Goal: Obtain resource: Download file/media

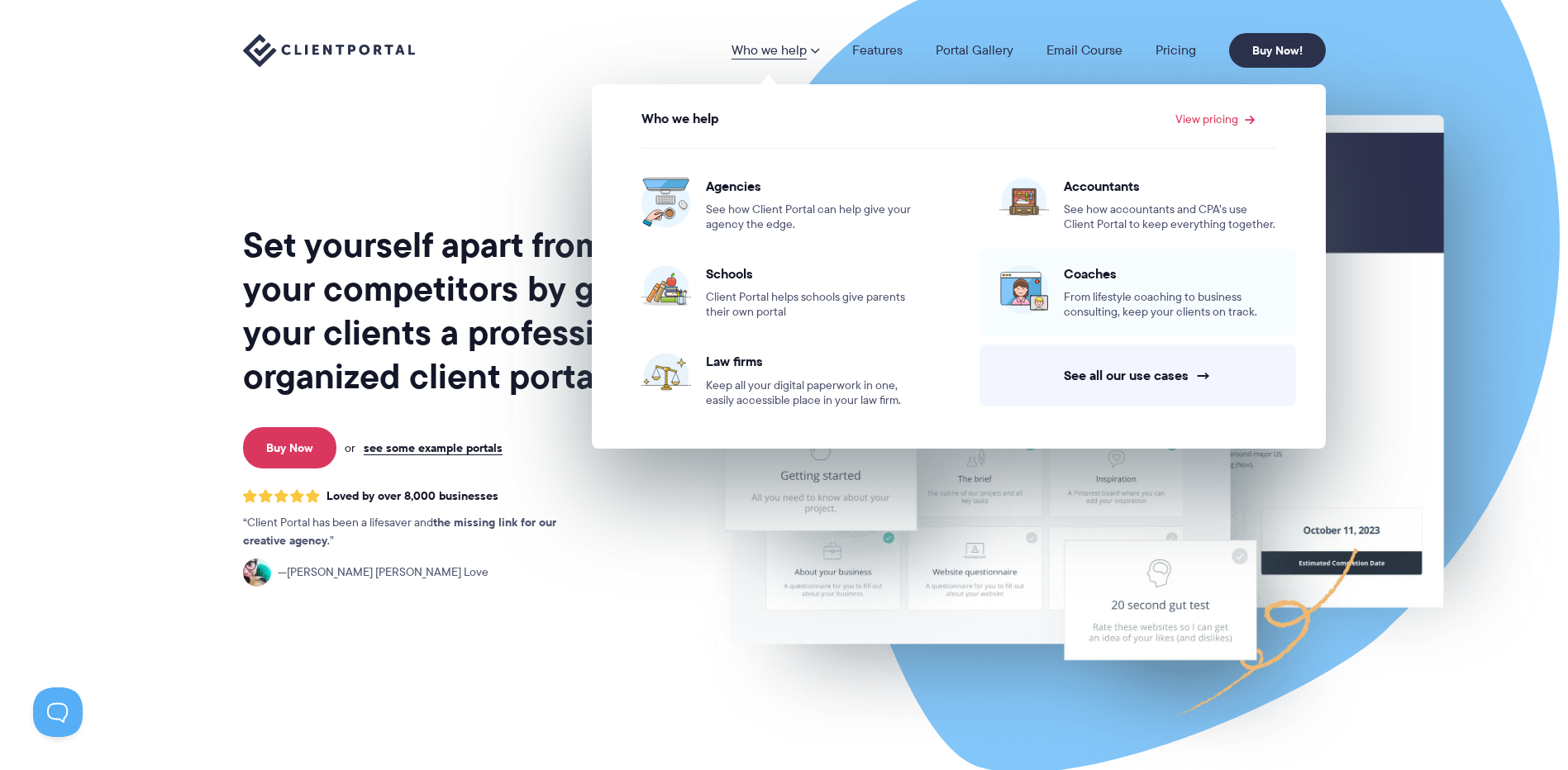
click at [1069, 294] on span "From lifestyle coaching to business consulting, keep your clients on track." at bounding box center [1170, 305] width 212 height 29
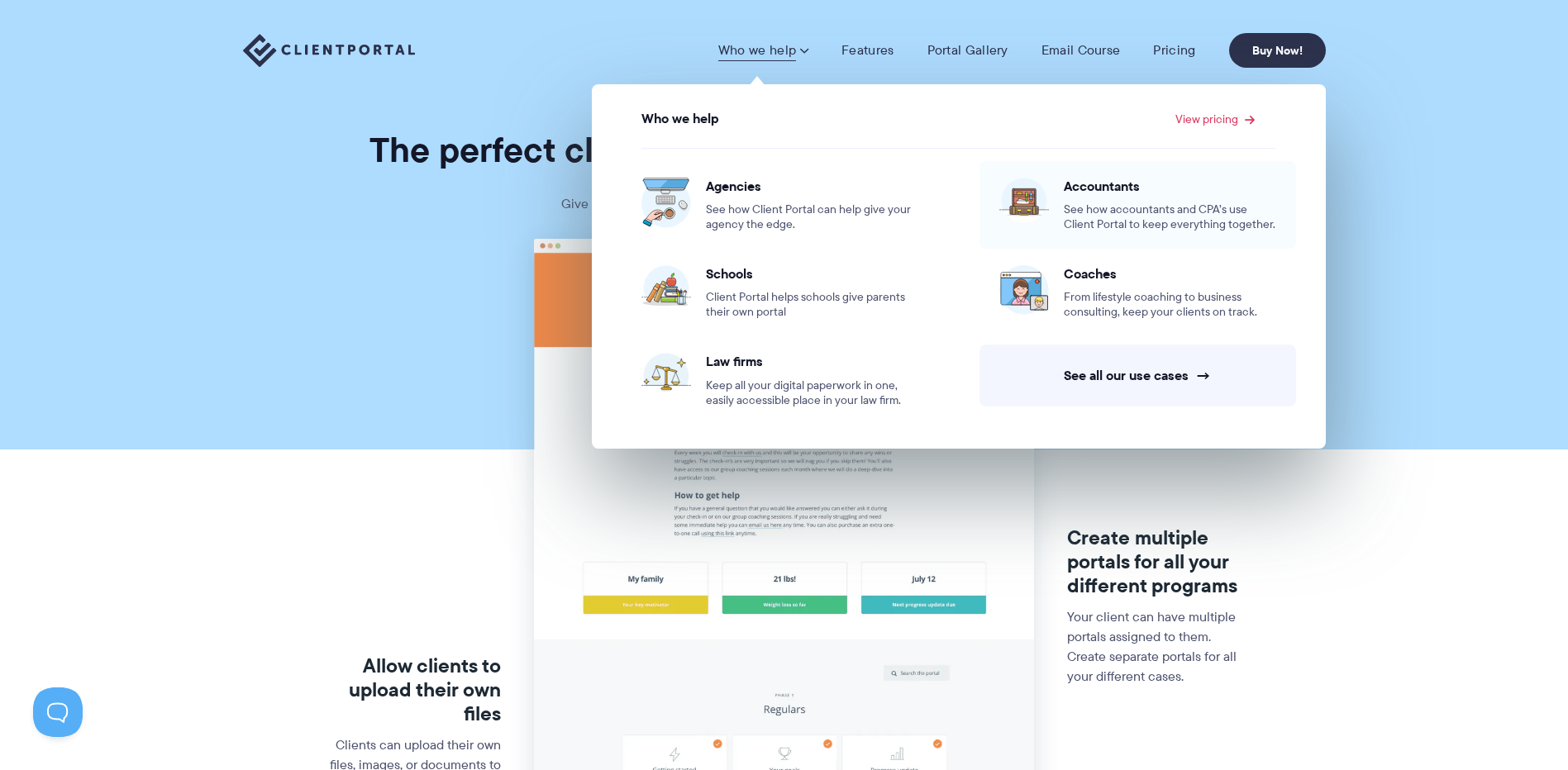
click at [1087, 192] on span "Accountants" at bounding box center [1170, 185] width 212 height 16
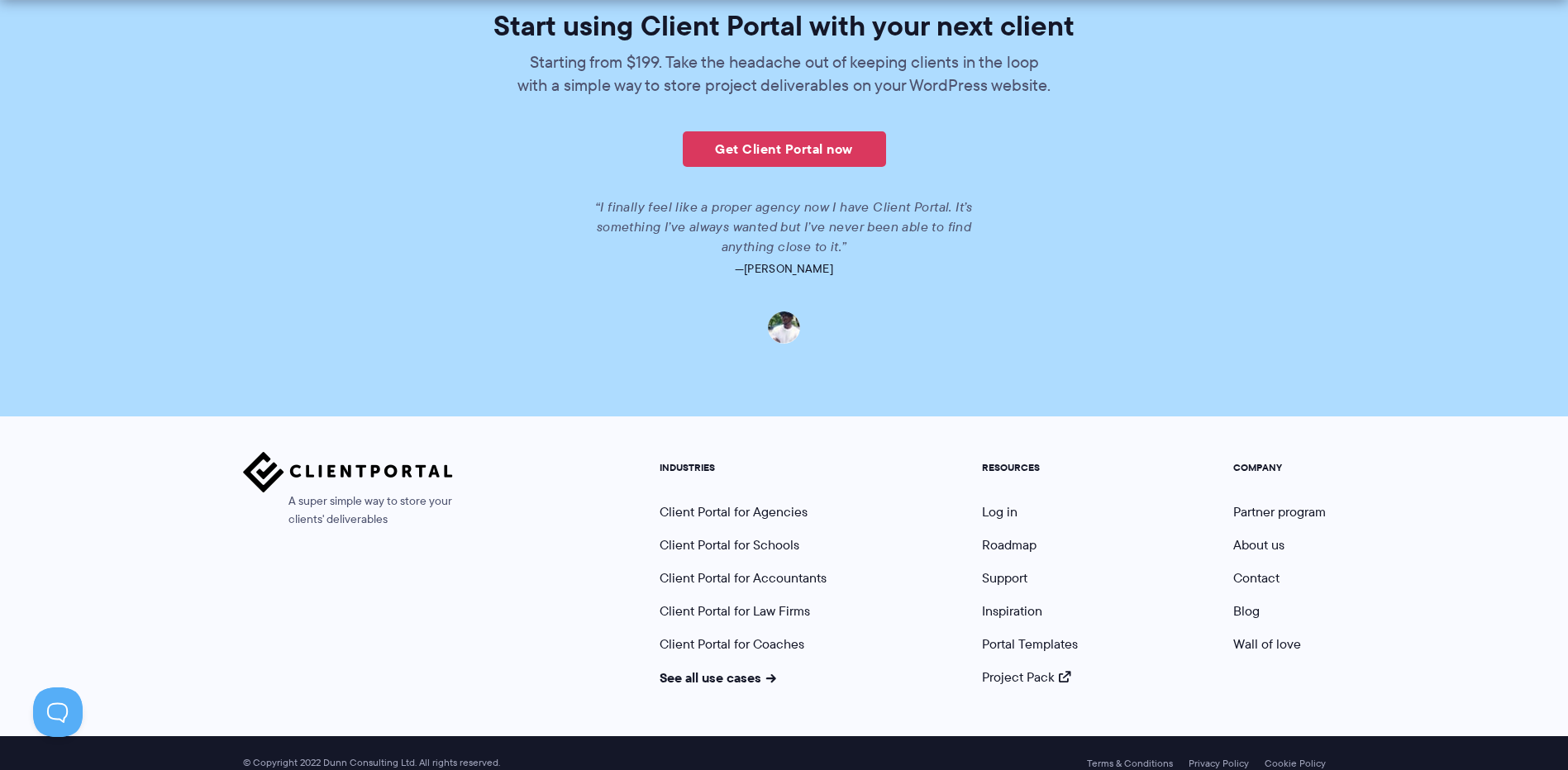
scroll to position [3692, 0]
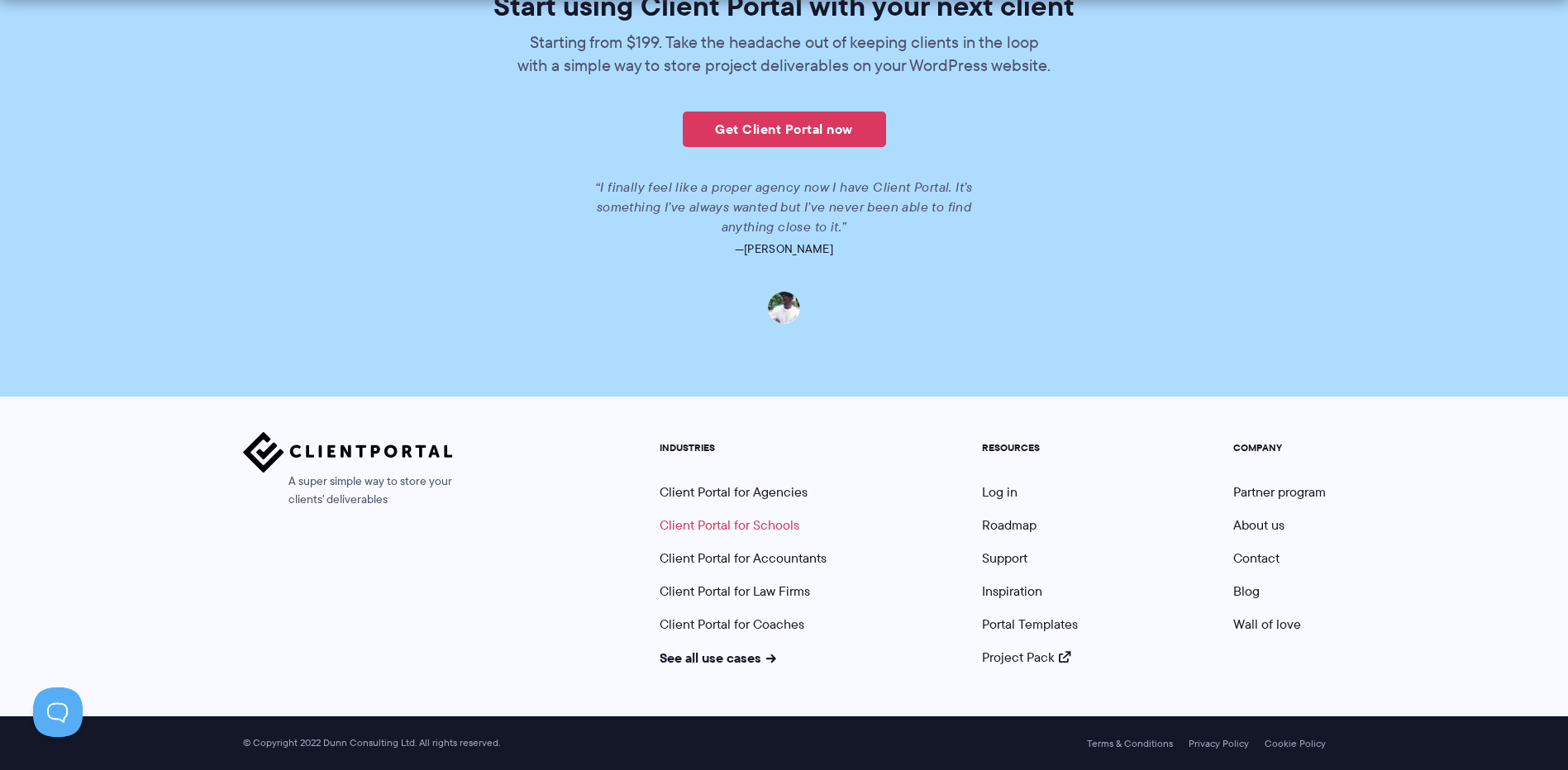
click at [783, 522] on link "Client Portal for Schools" at bounding box center [729, 525] width 139 height 19
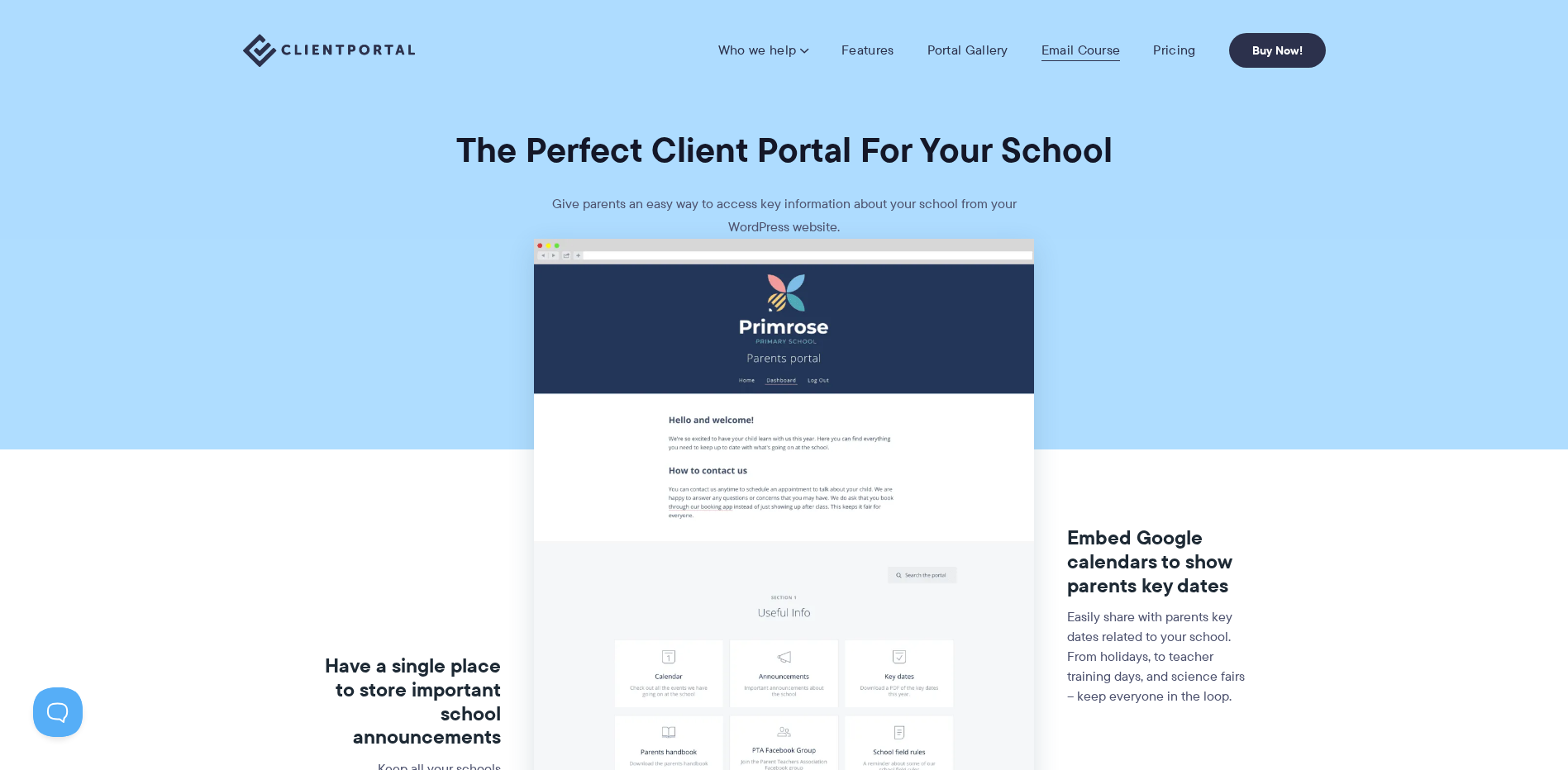
click at [1075, 55] on link "Email Course" at bounding box center [1081, 50] width 80 height 16
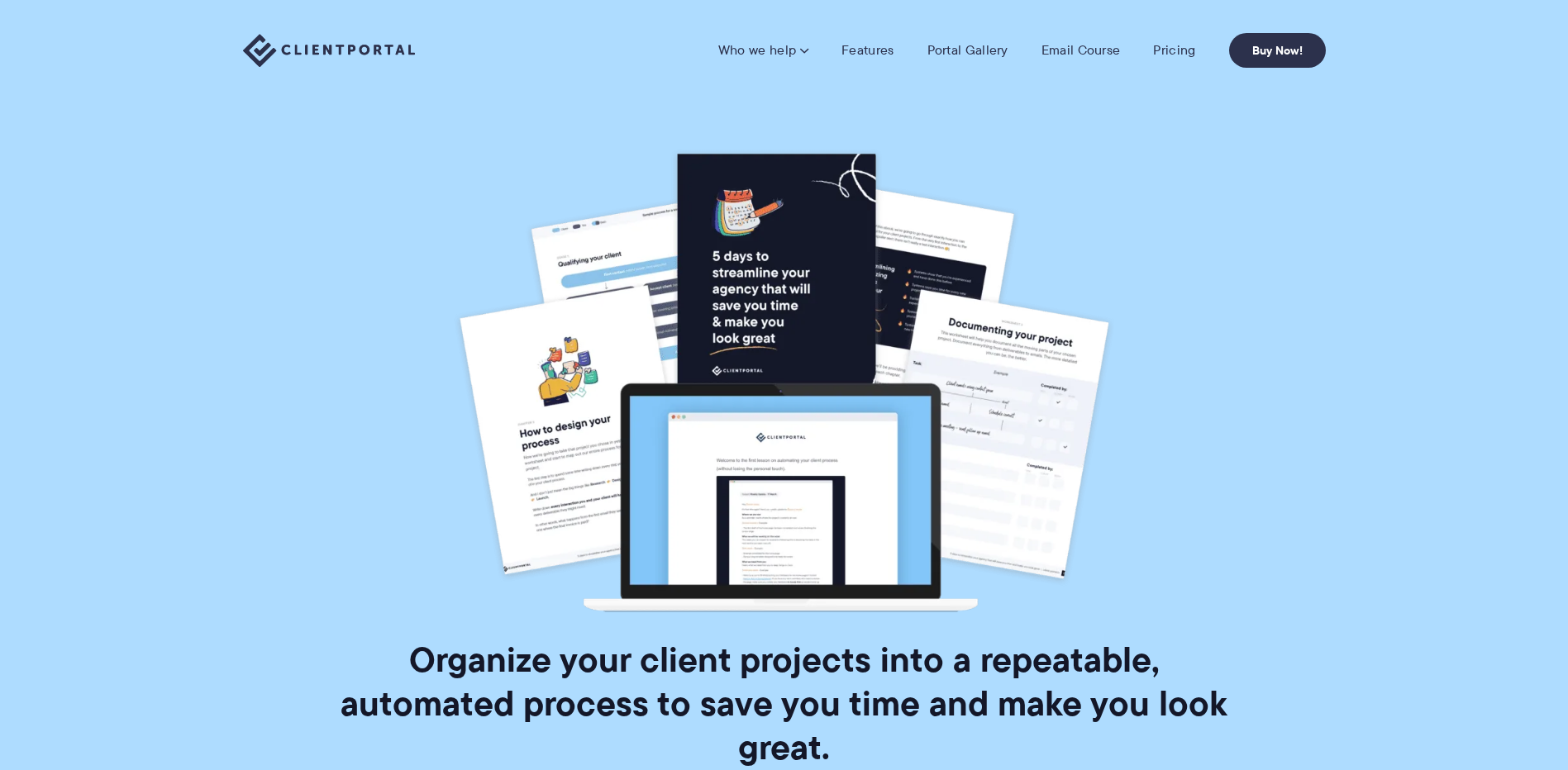
click at [1008, 55] on link "Portal Gallery" at bounding box center [967, 50] width 81 height 16
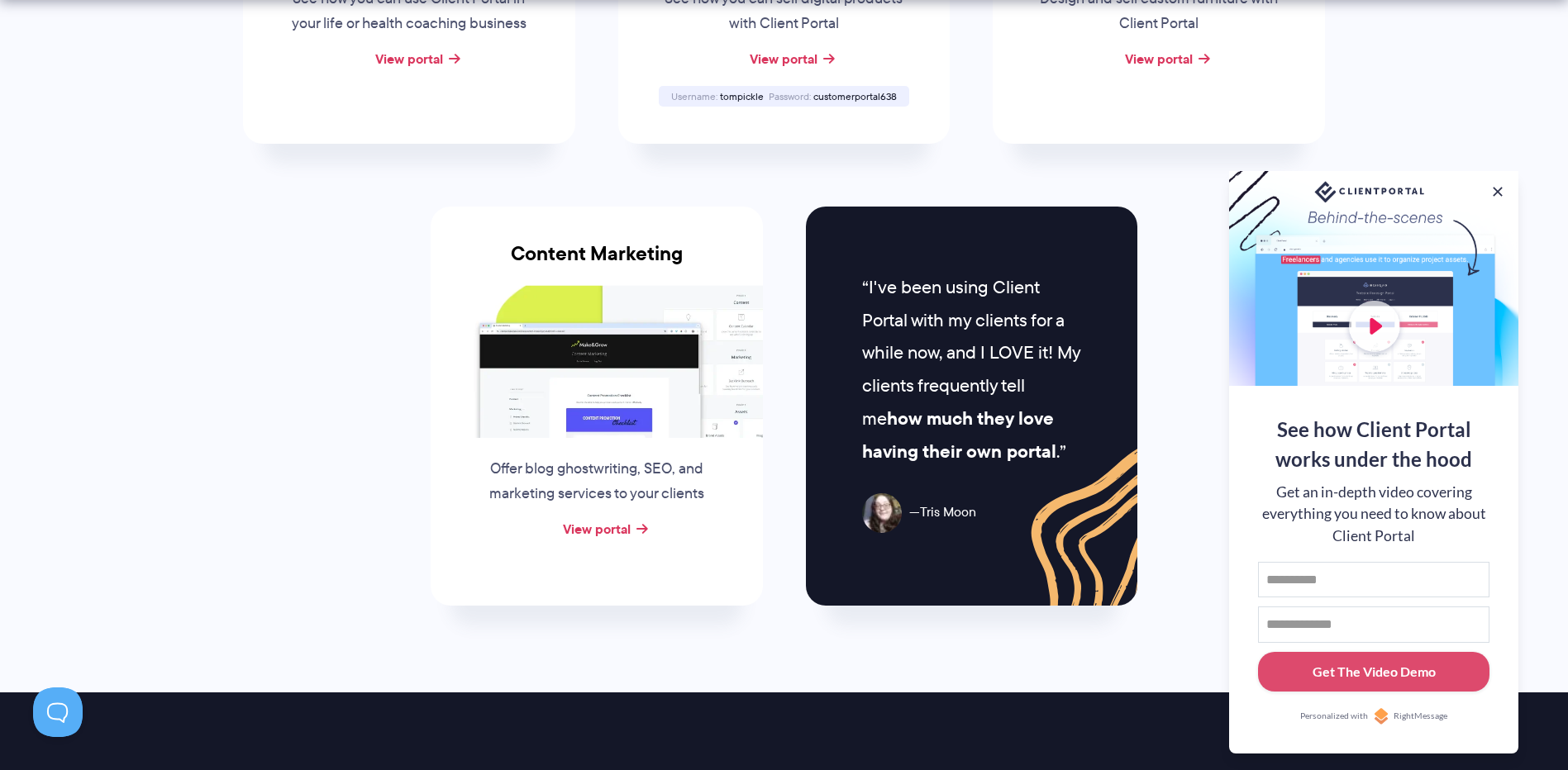
scroll to position [1900, 0]
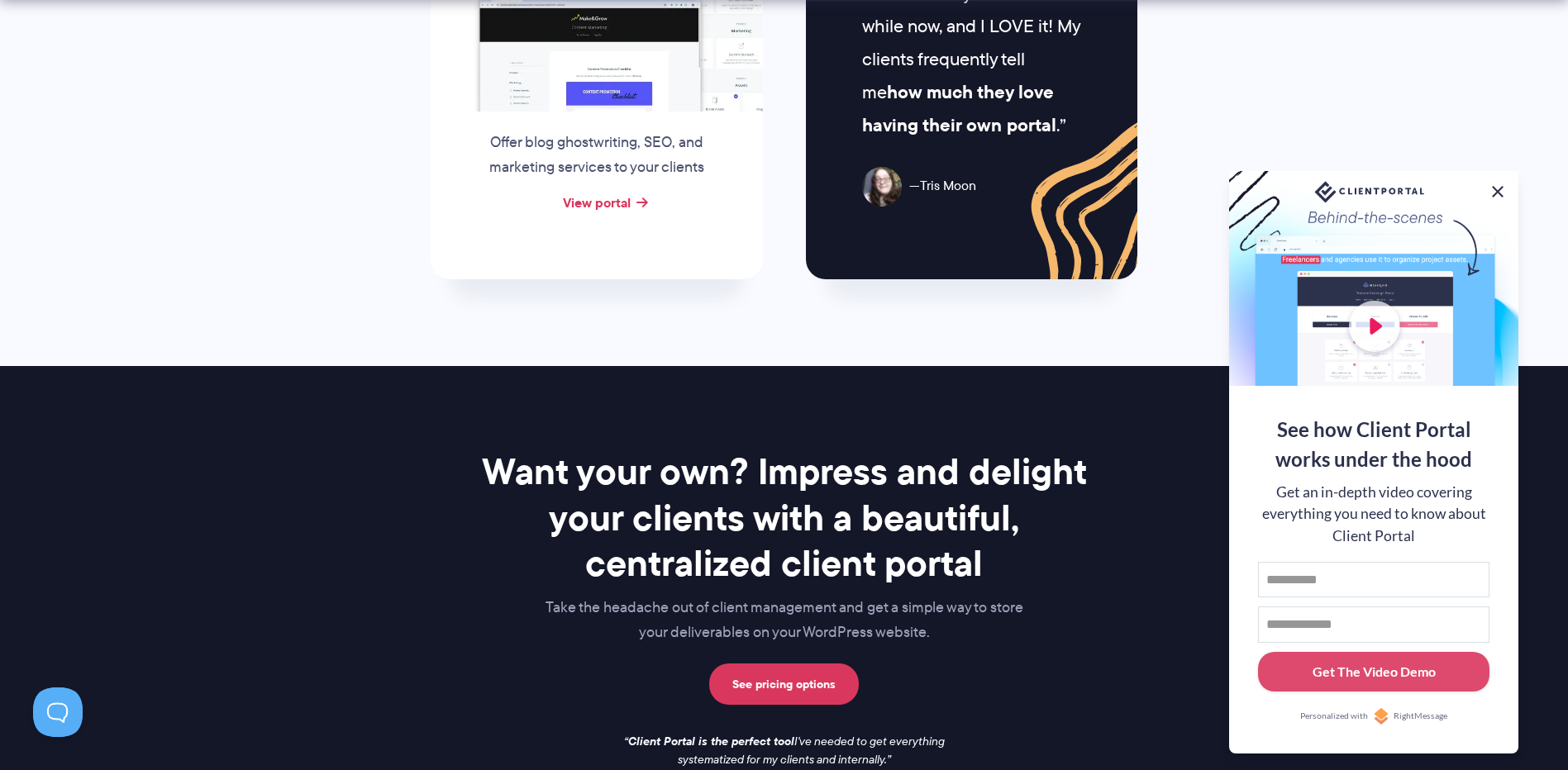
click at [1495, 190] on button at bounding box center [1497, 191] width 20 height 20
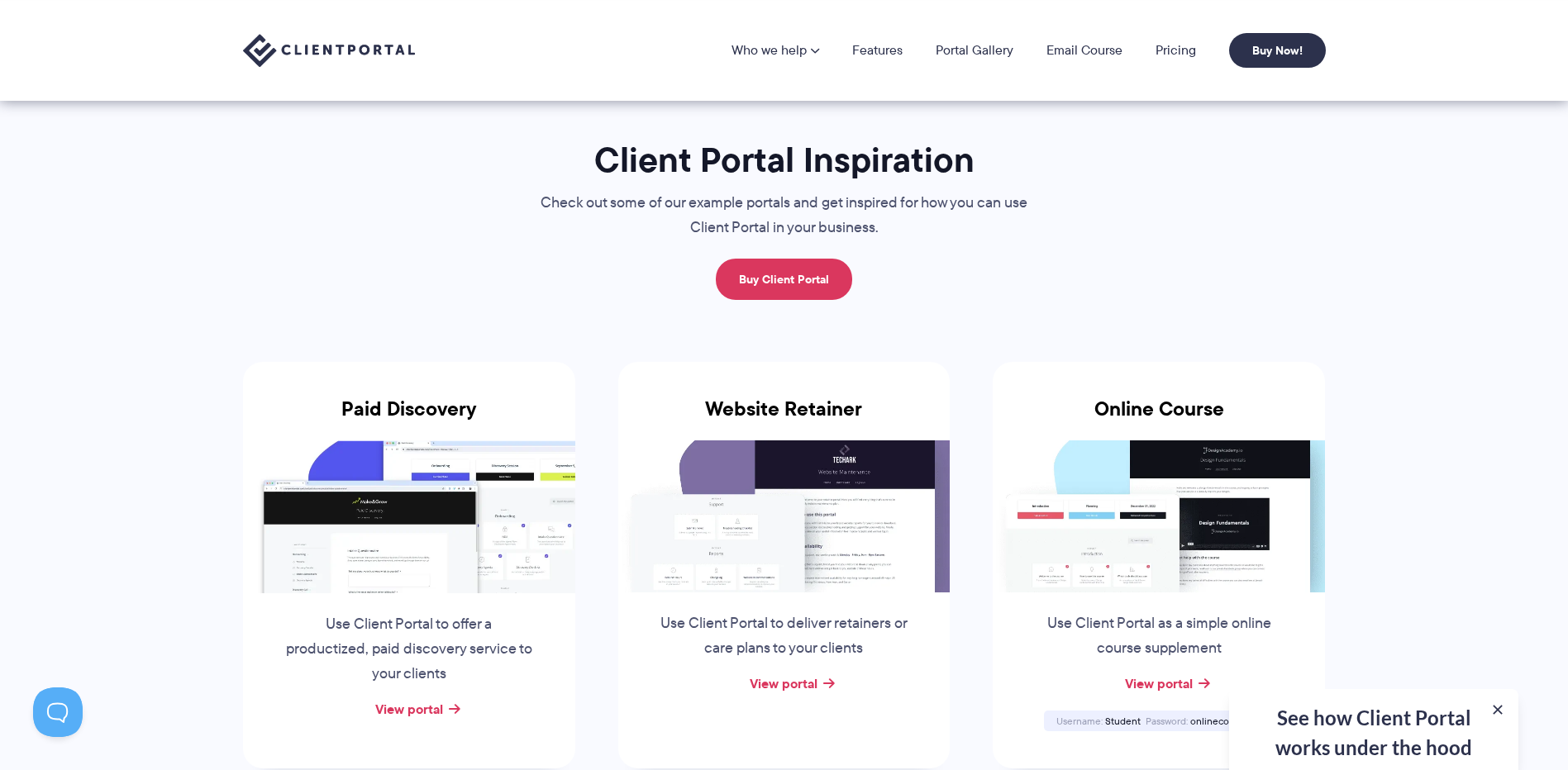
scroll to position [0, 0]
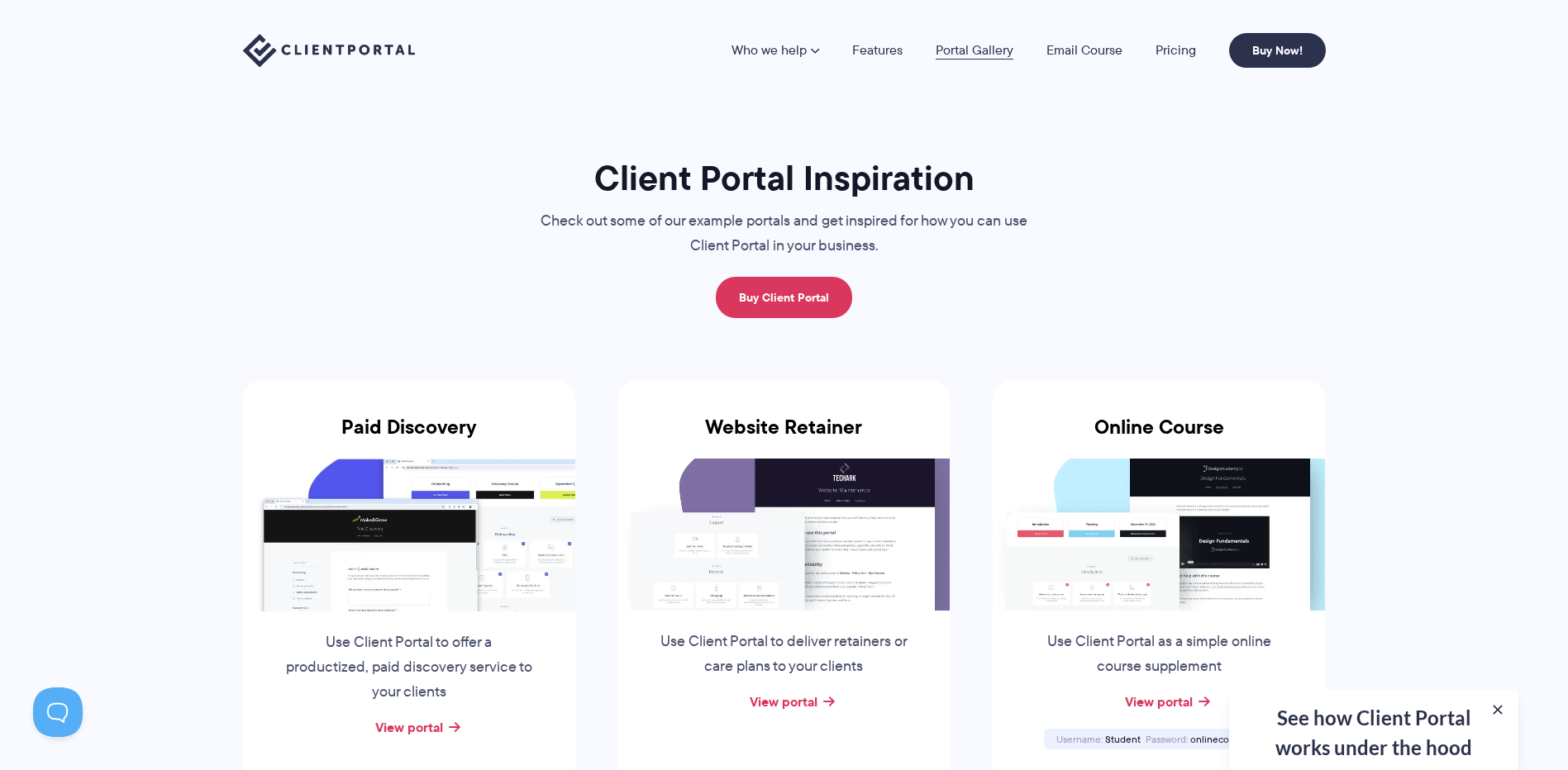
click at [971, 57] on link "Portal Gallery" at bounding box center [975, 50] width 78 height 13
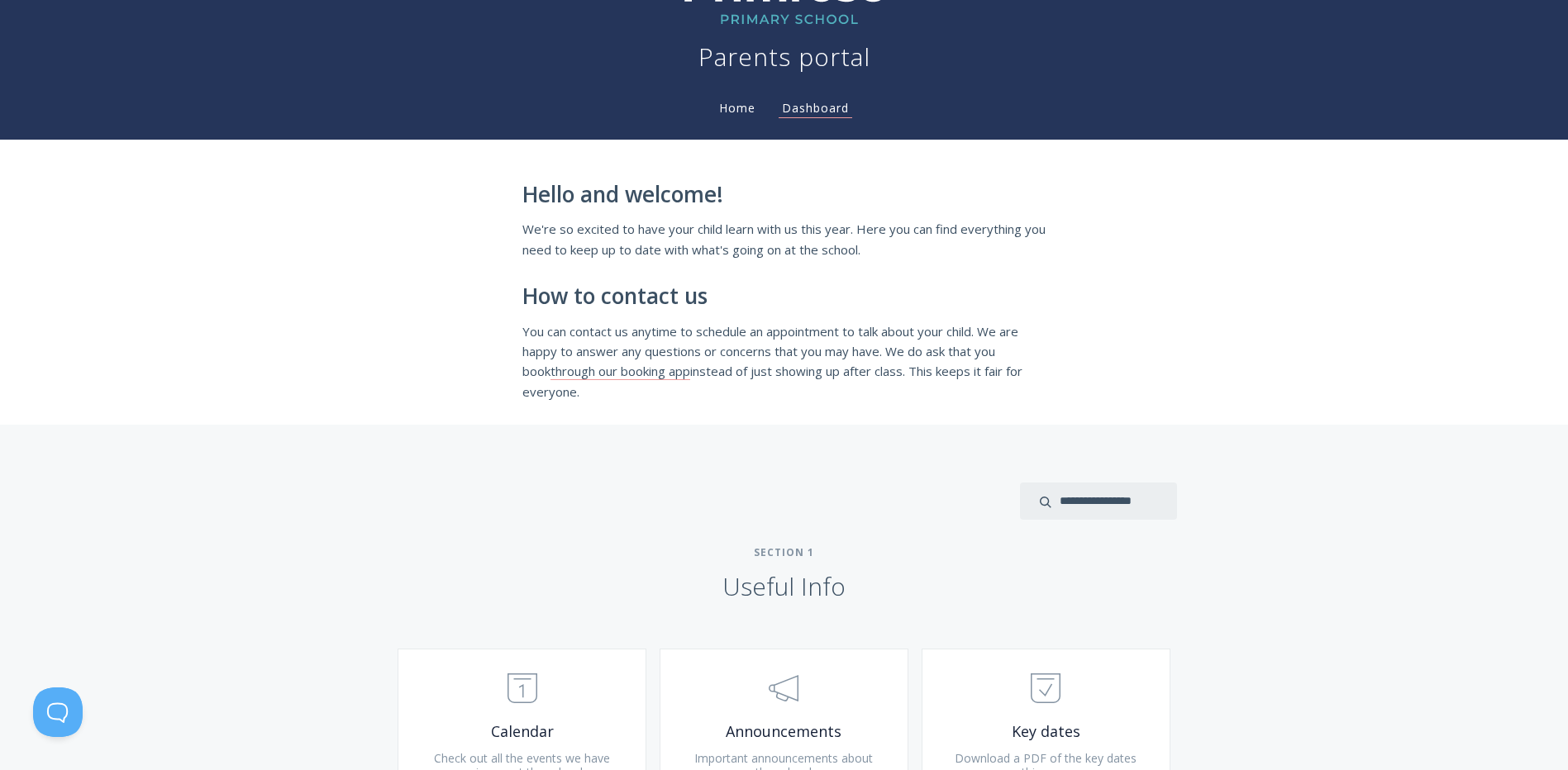
scroll to position [165, 0]
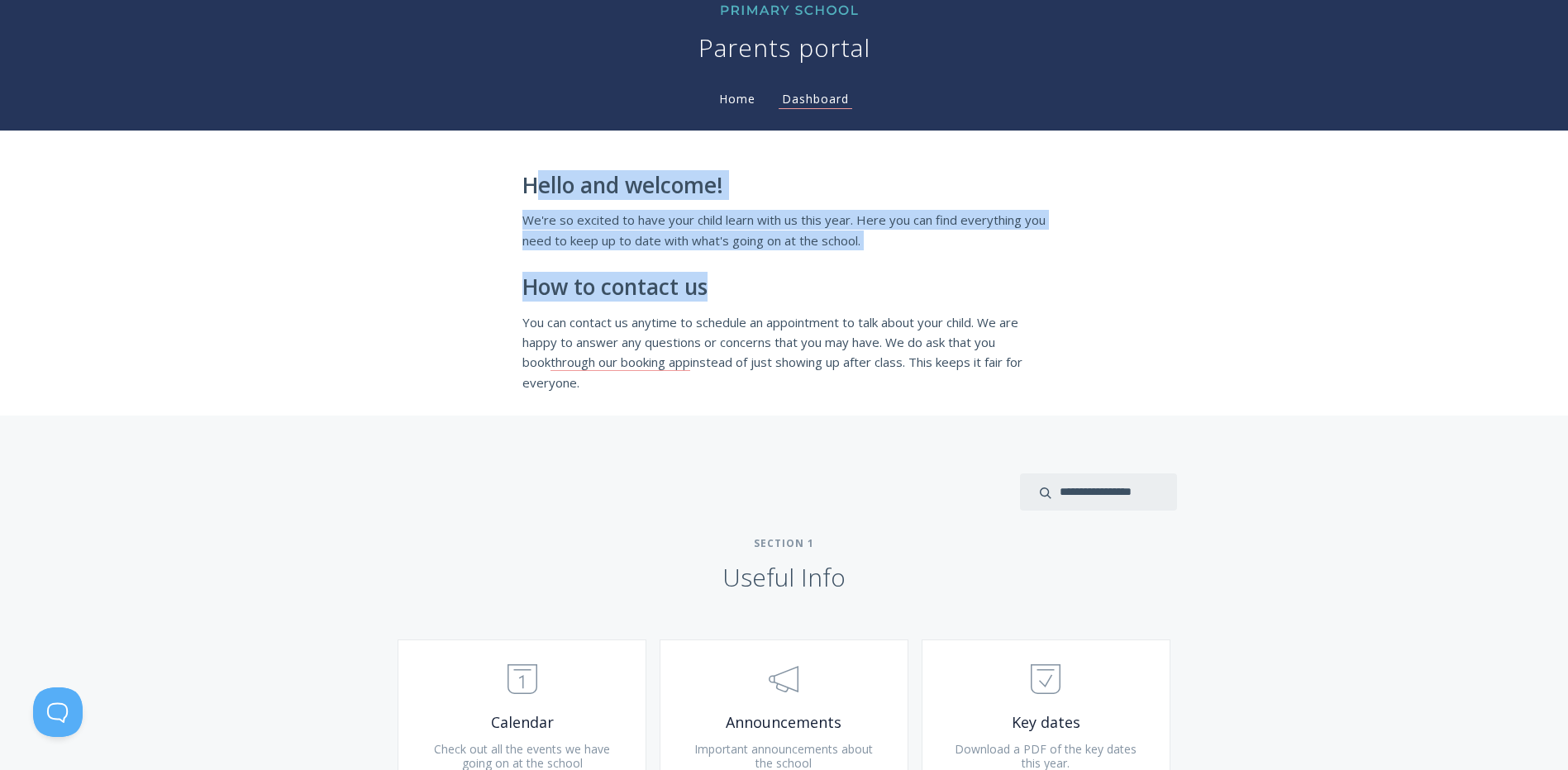
drag, startPoint x: 531, startPoint y: 189, endPoint x: 722, endPoint y: 304, distance: 222.9
click at [721, 303] on div "Hello and welcome! We're so excited to have your child learn with us this year.…" at bounding box center [784, 282] width 524 height 219
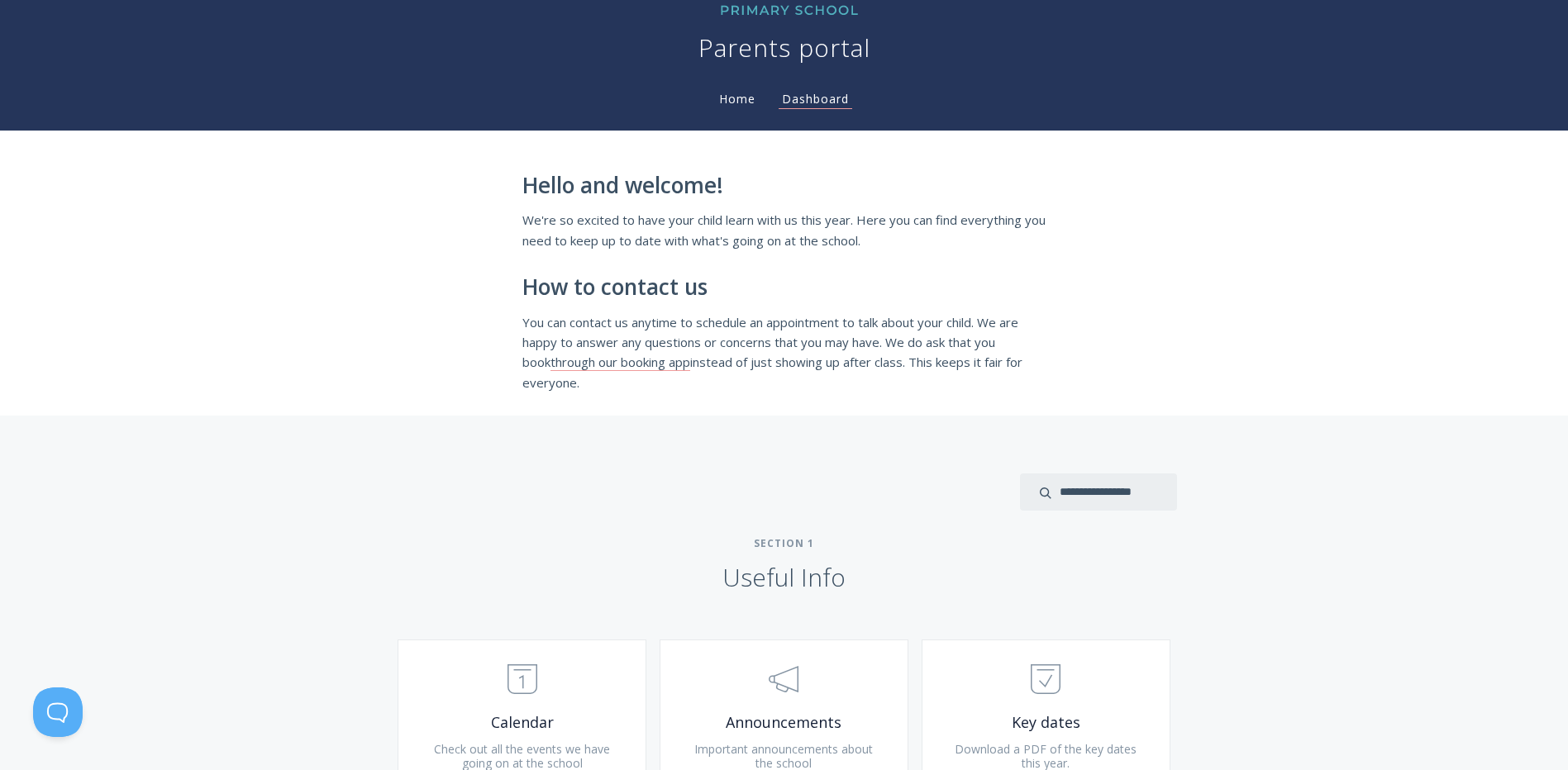
click at [725, 308] on div "Hello and welcome! We're so excited to have your child learn with us this year.…" at bounding box center [784, 282] width 524 height 219
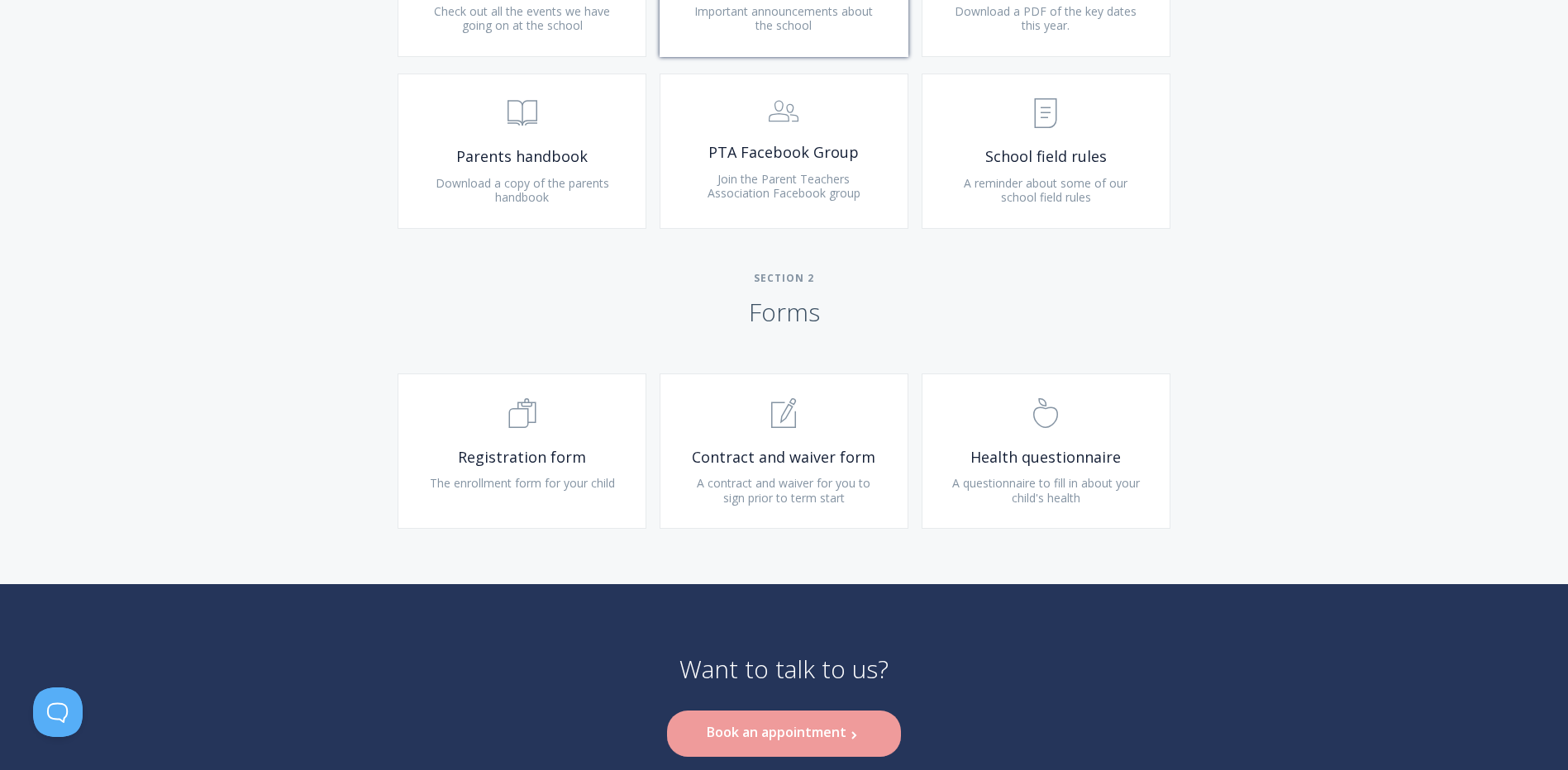
scroll to position [909, 0]
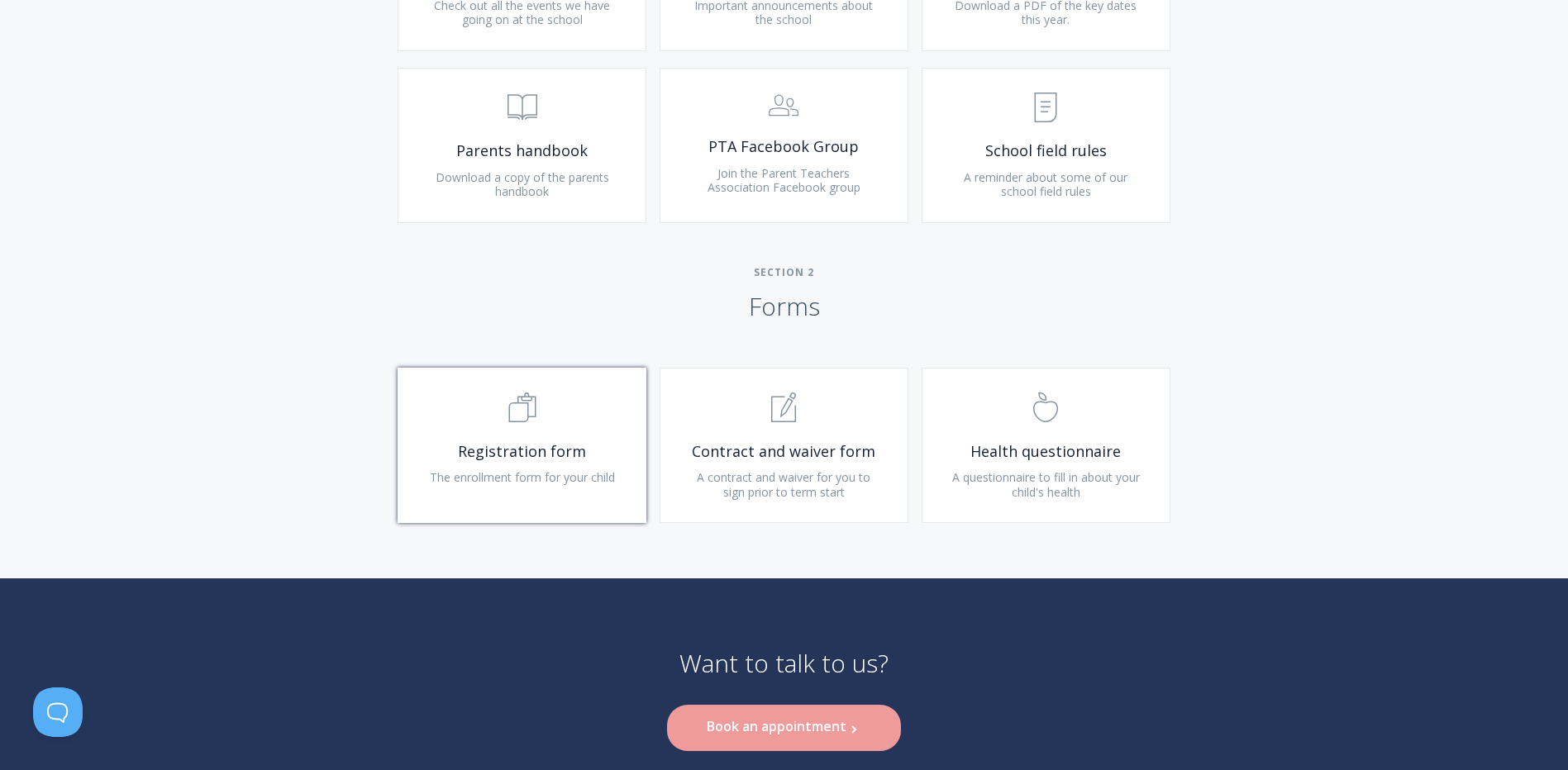
click at [544, 489] on link ".st0{fill:none;stroke:#000000;stroke-width:2;stroke-miterlimit:10;} Untitled-16…" at bounding box center [522, 445] width 249 height 155
click at [770, 446] on span "Contract and waiver form" at bounding box center [784, 451] width 198 height 19
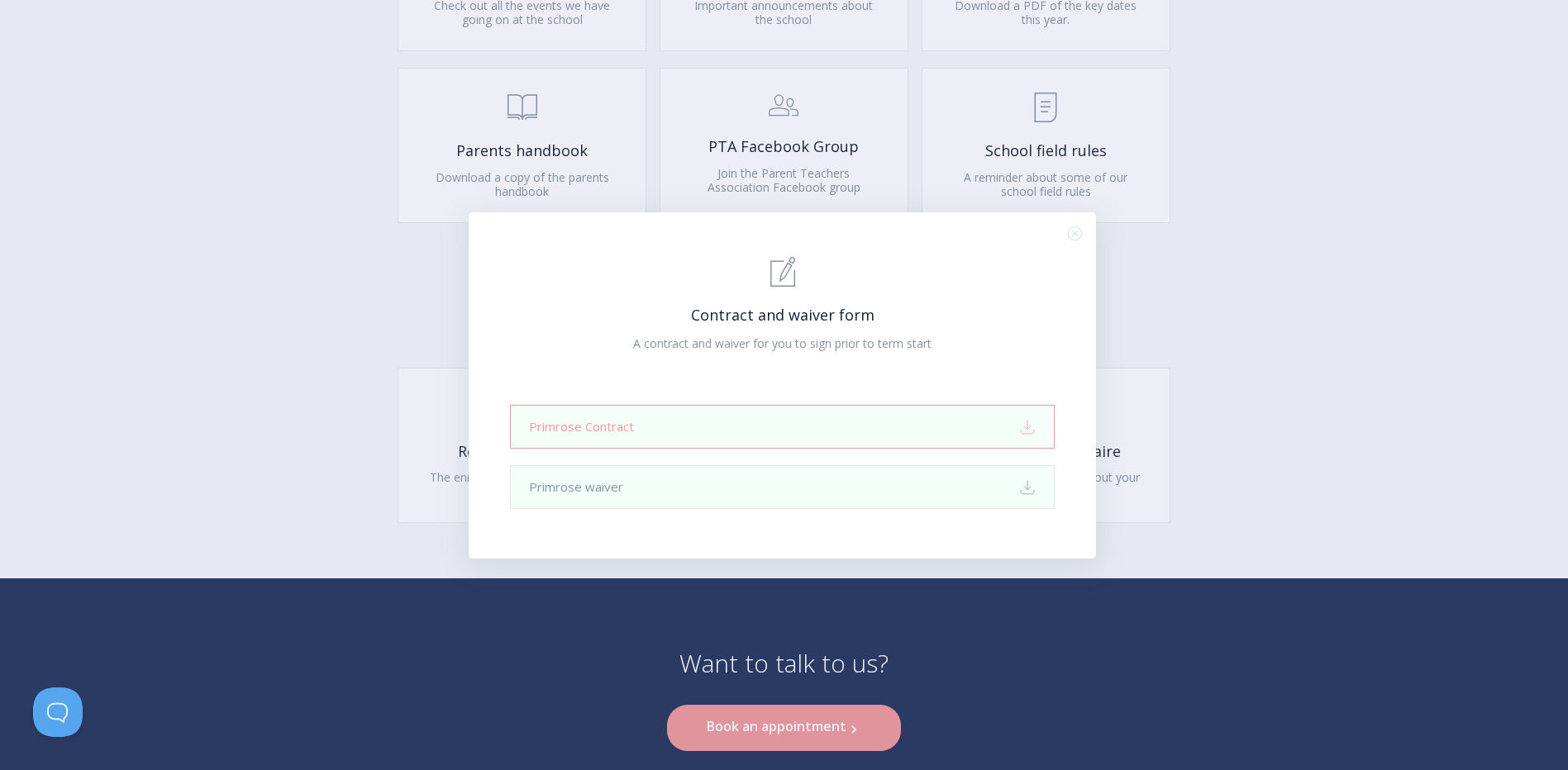
click at [772, 431] on link "Primrose Contract Download" at bounding box center [782, 426] width 545 height 44
click at [826, 498] on link "Primrose waiver Download" at bounding box center [782, 487] width 545 height 44
click at [1190, 379] on div ".st0{fill:none;stroke:#000000;stroke-width:2;stroke-miterlimit:10;} 1. General …" at bounding box center [784, 385] width 1568 height 770
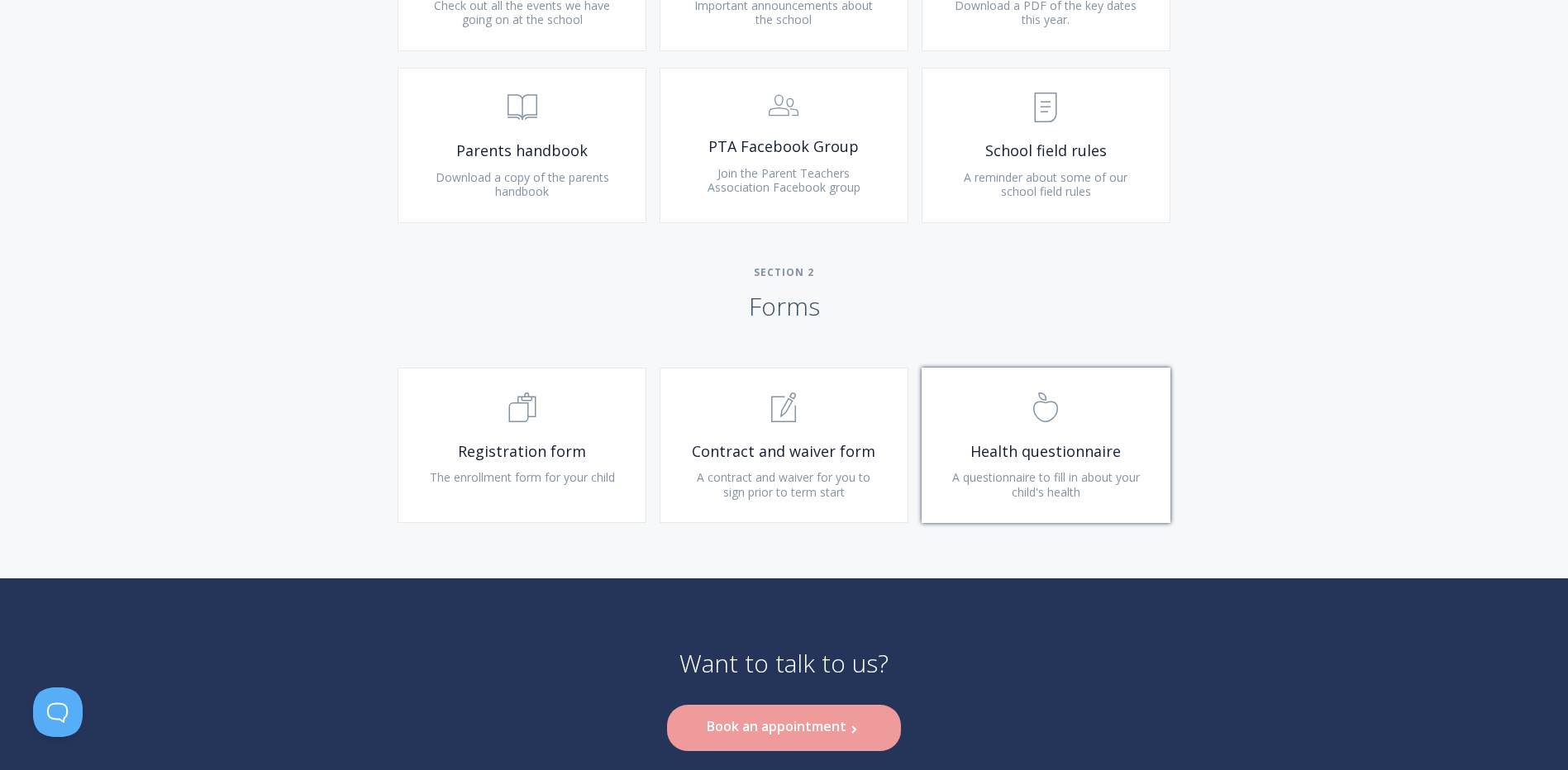
click at [1082, 473] on span "A questionnaire to fill in about your child's health" at bounding box center [1046, 484] width 188 height 30
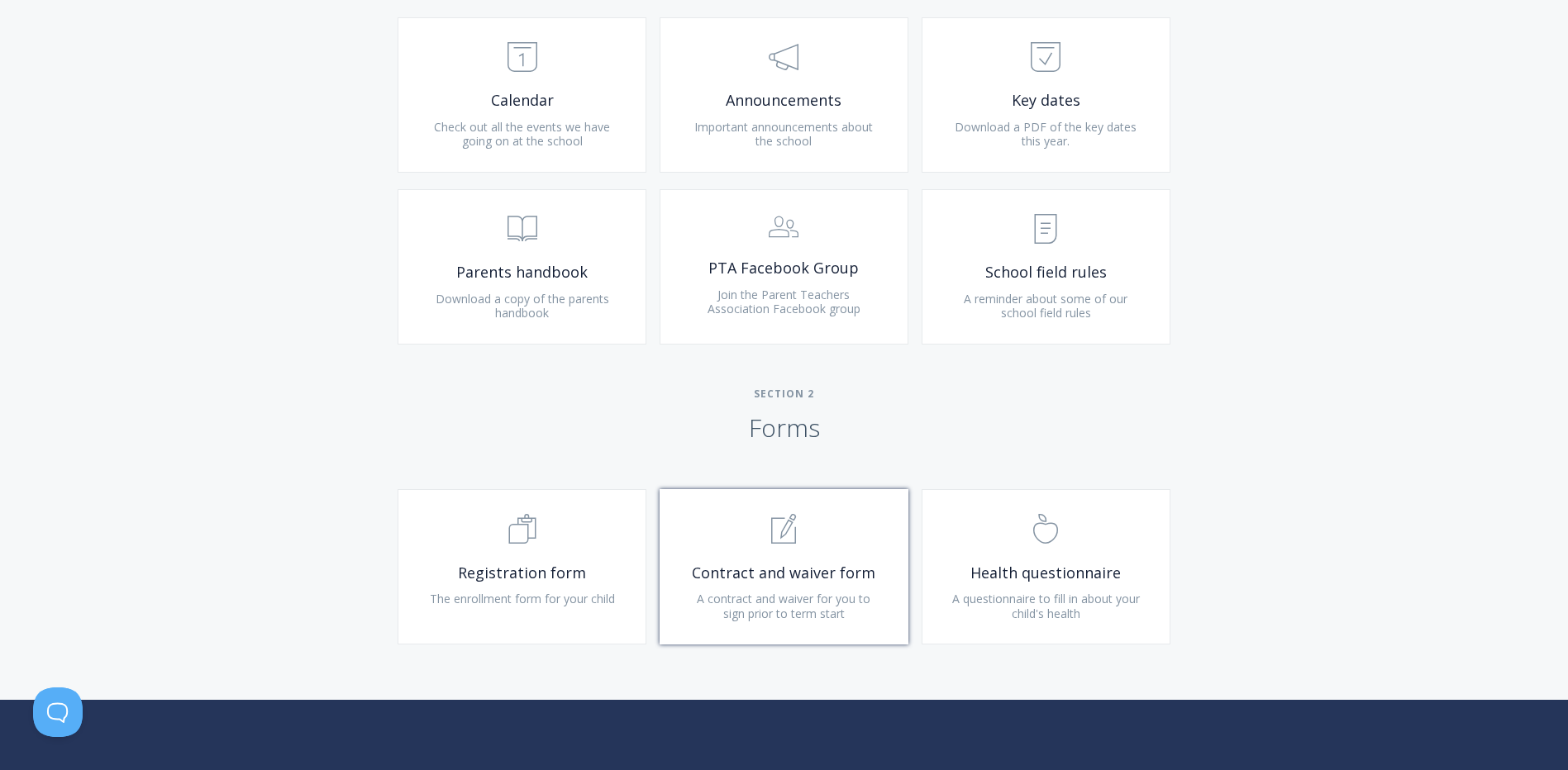
scroll to position [413, 0]
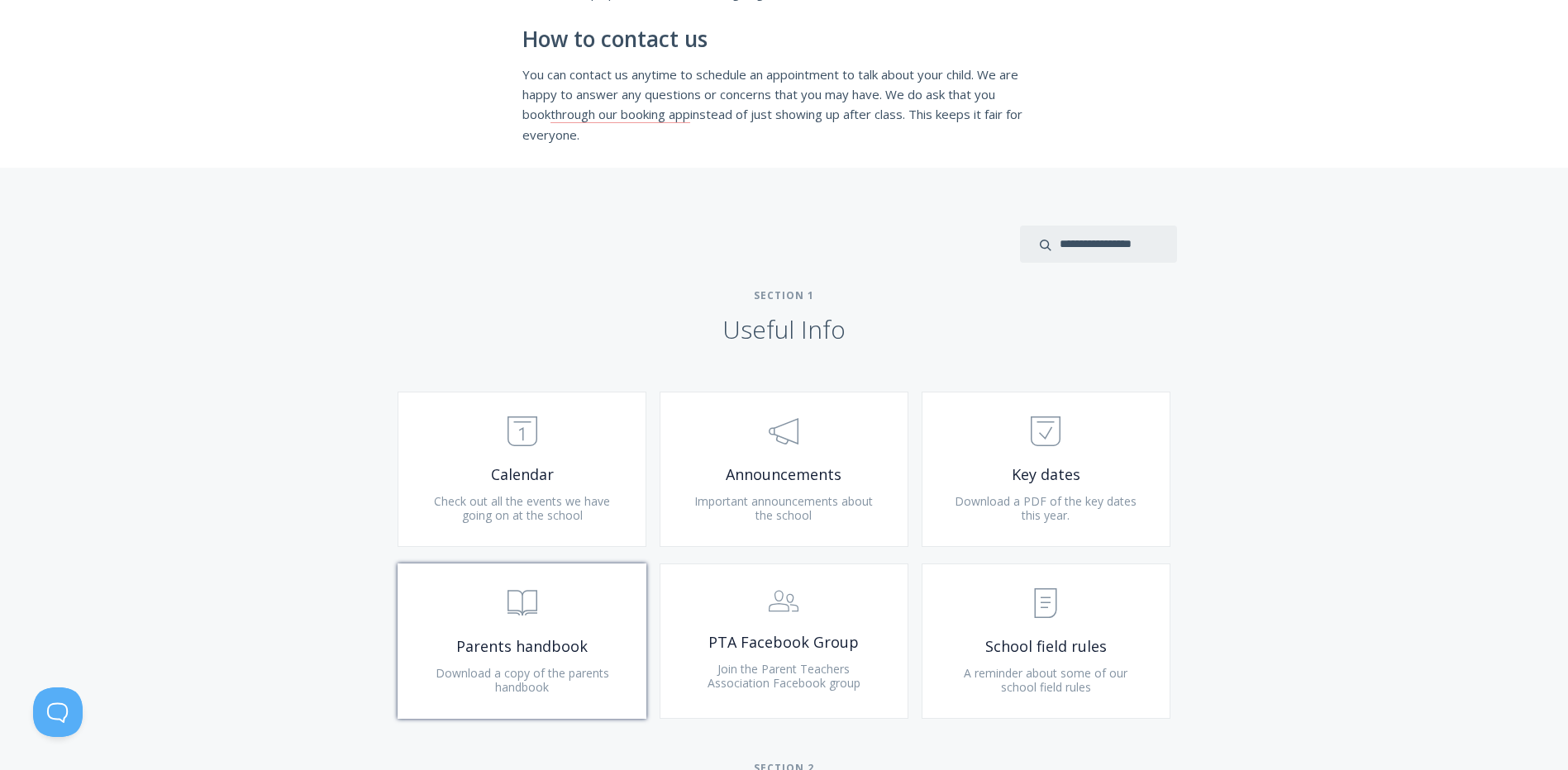
click at [545, 605] on span ".st0{fill:none;stroke:#000000;stroke-width:2;stroke-miterlimit:10;} Untitled-13" at bounding box center [522, 605] width 198 height 50
click at [1029, 618] on span ".st0{fill:none;stroke:#000000;stroke-width:2;stroke-miterlimit:10;} Untitled-15" at bounding box center [1046, 605] width 198 height 50
click at [986, 492] on link ".st0{fill:none;stroke:#000000;stroke-width:2;stroke-miterlimit:10;} Untitled-18…" at bounding box center [1046, 469] width 249 height 155
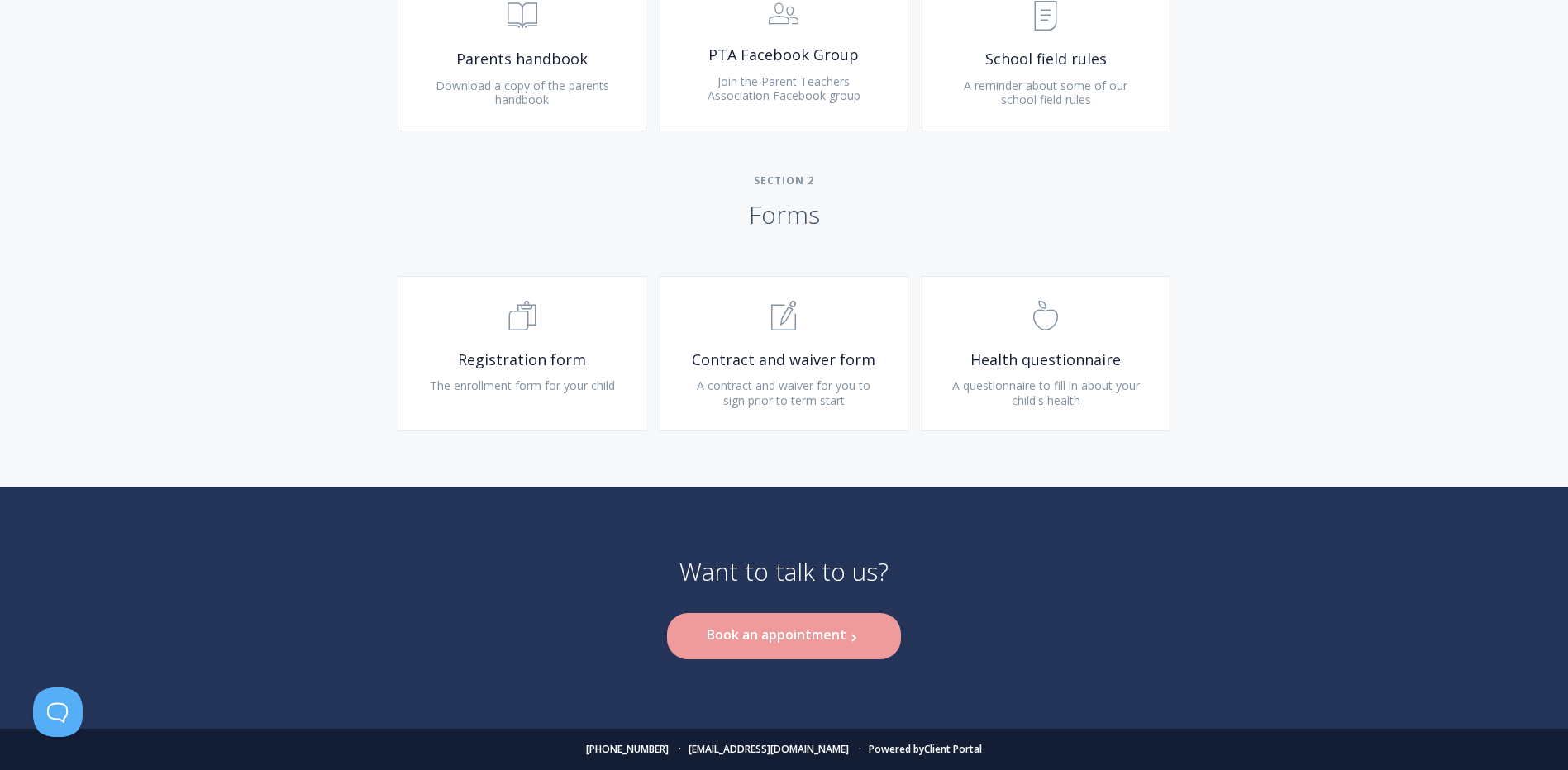
scroll to position [1001, 0]
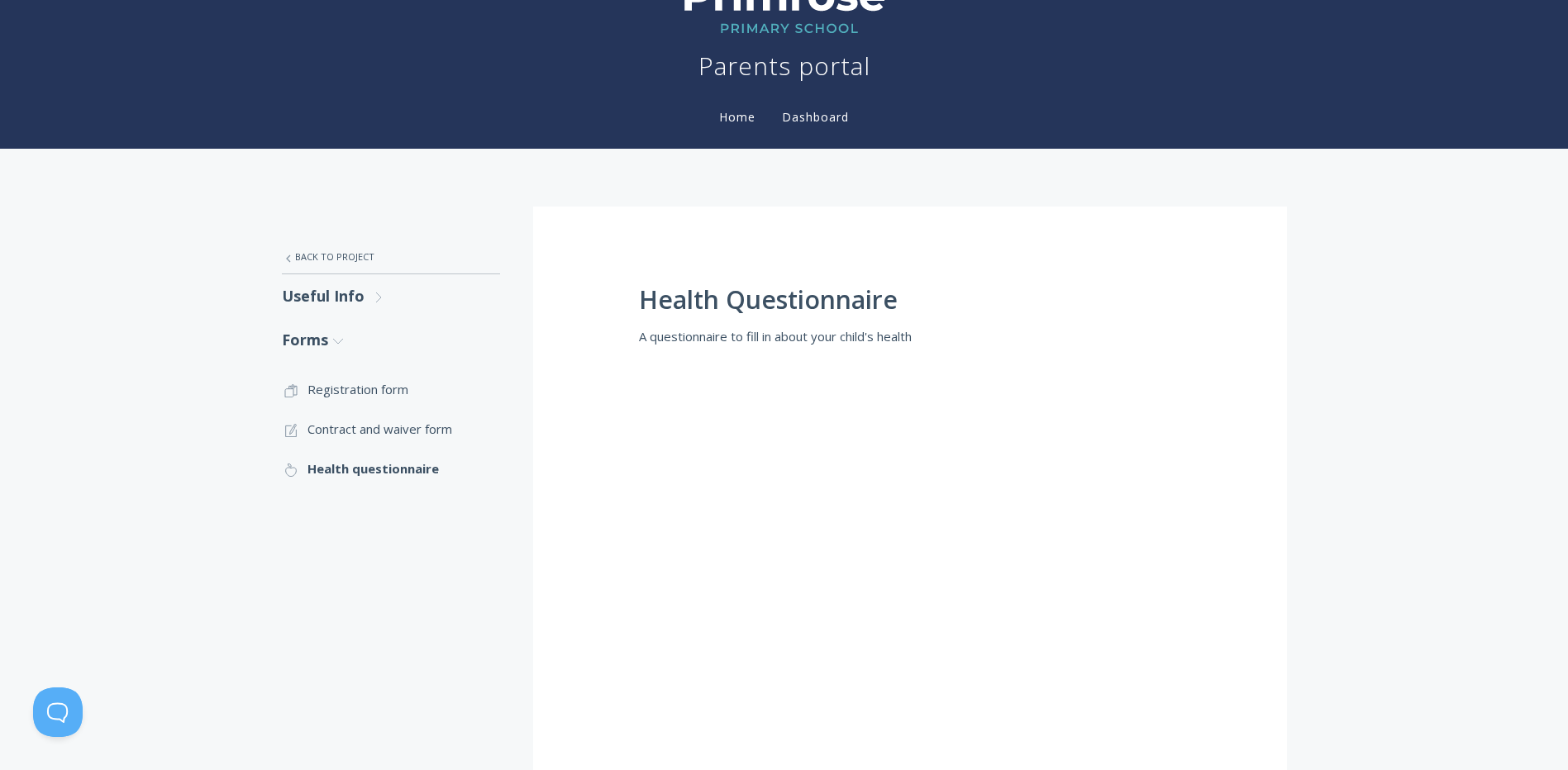
scroll to position [413, 0]
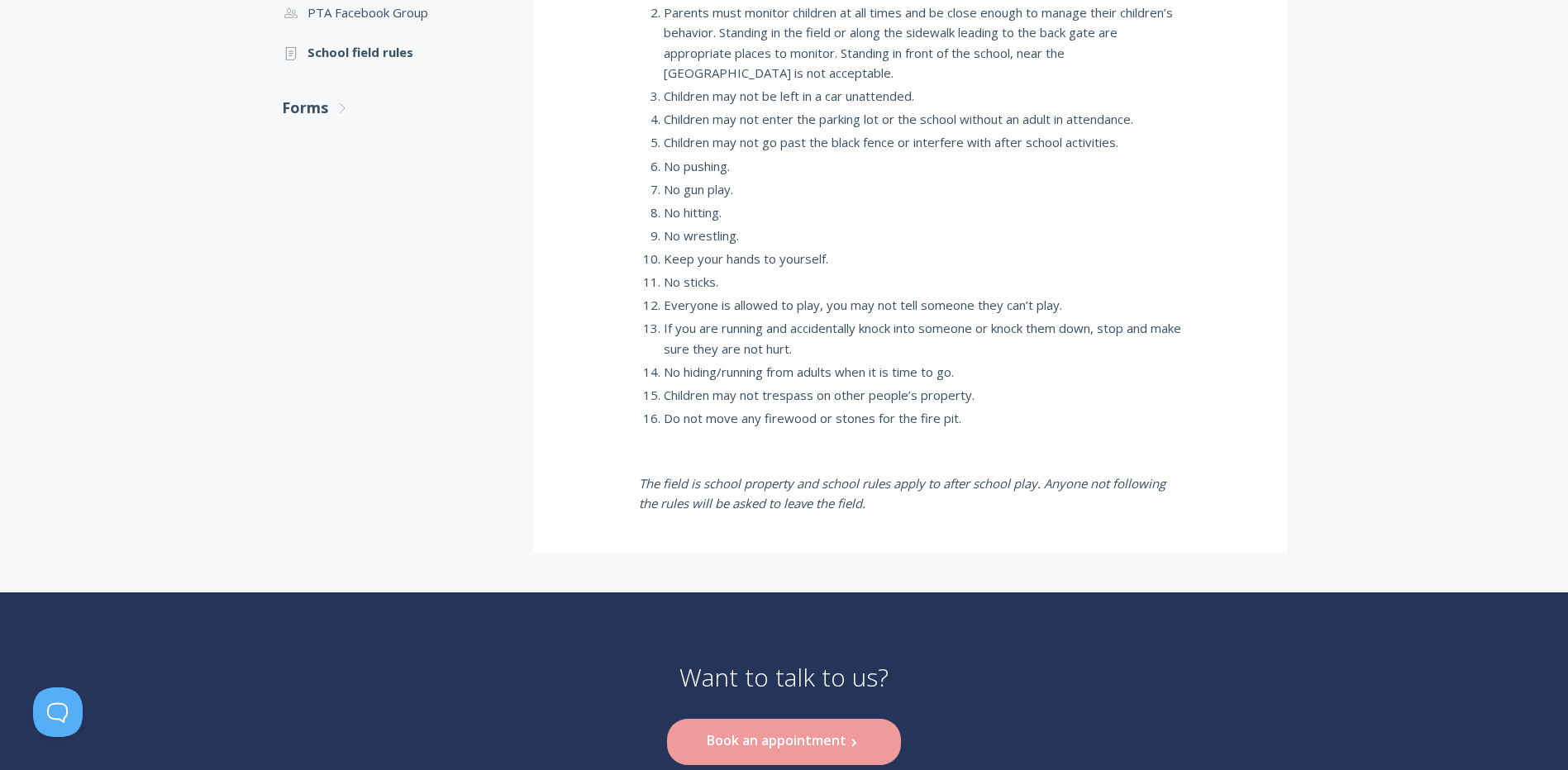
scroll to position [661, 0]
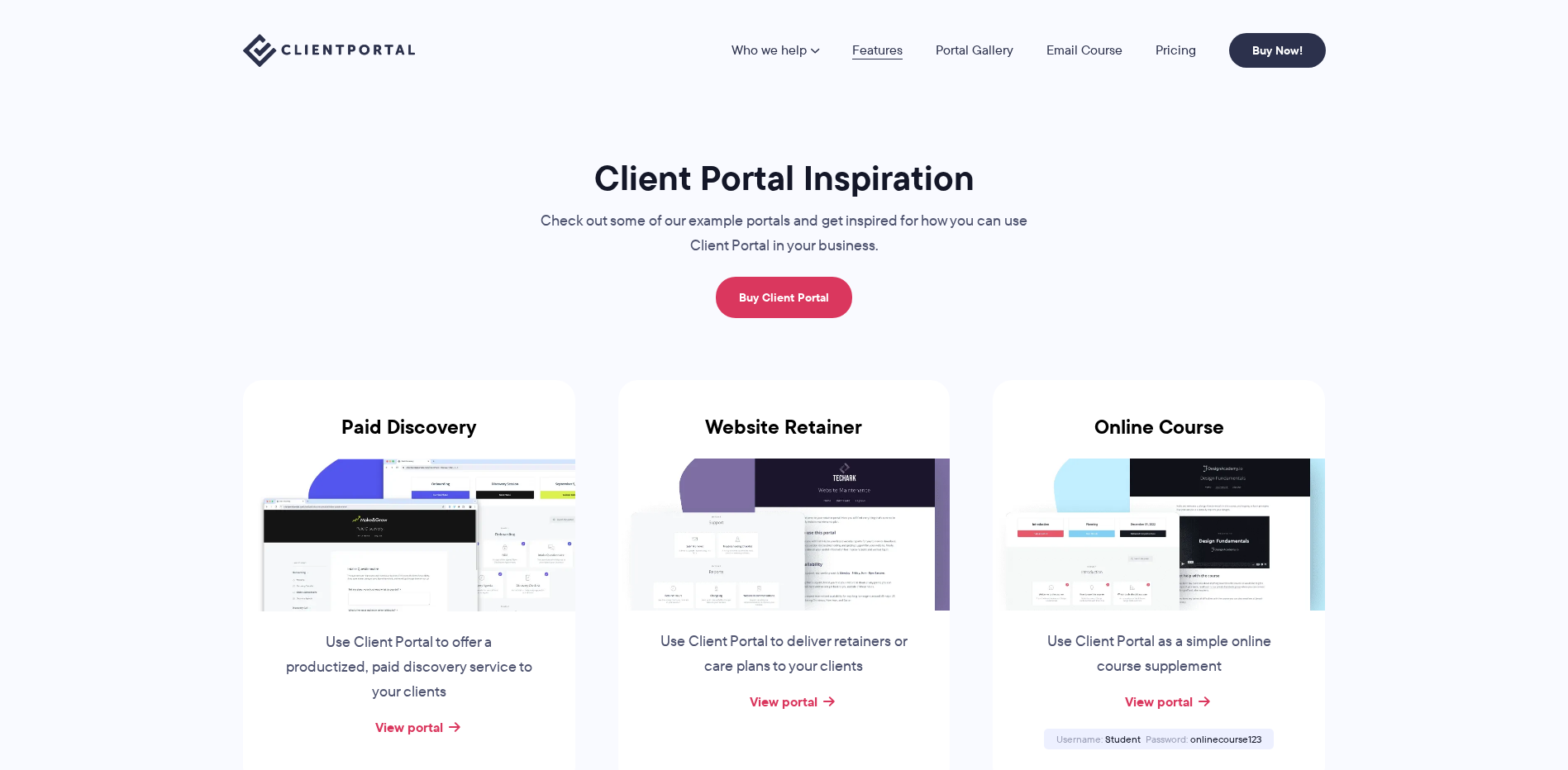
click at [870, 46] on link "Features" at bounding box center [878, 50] width 50 height 13
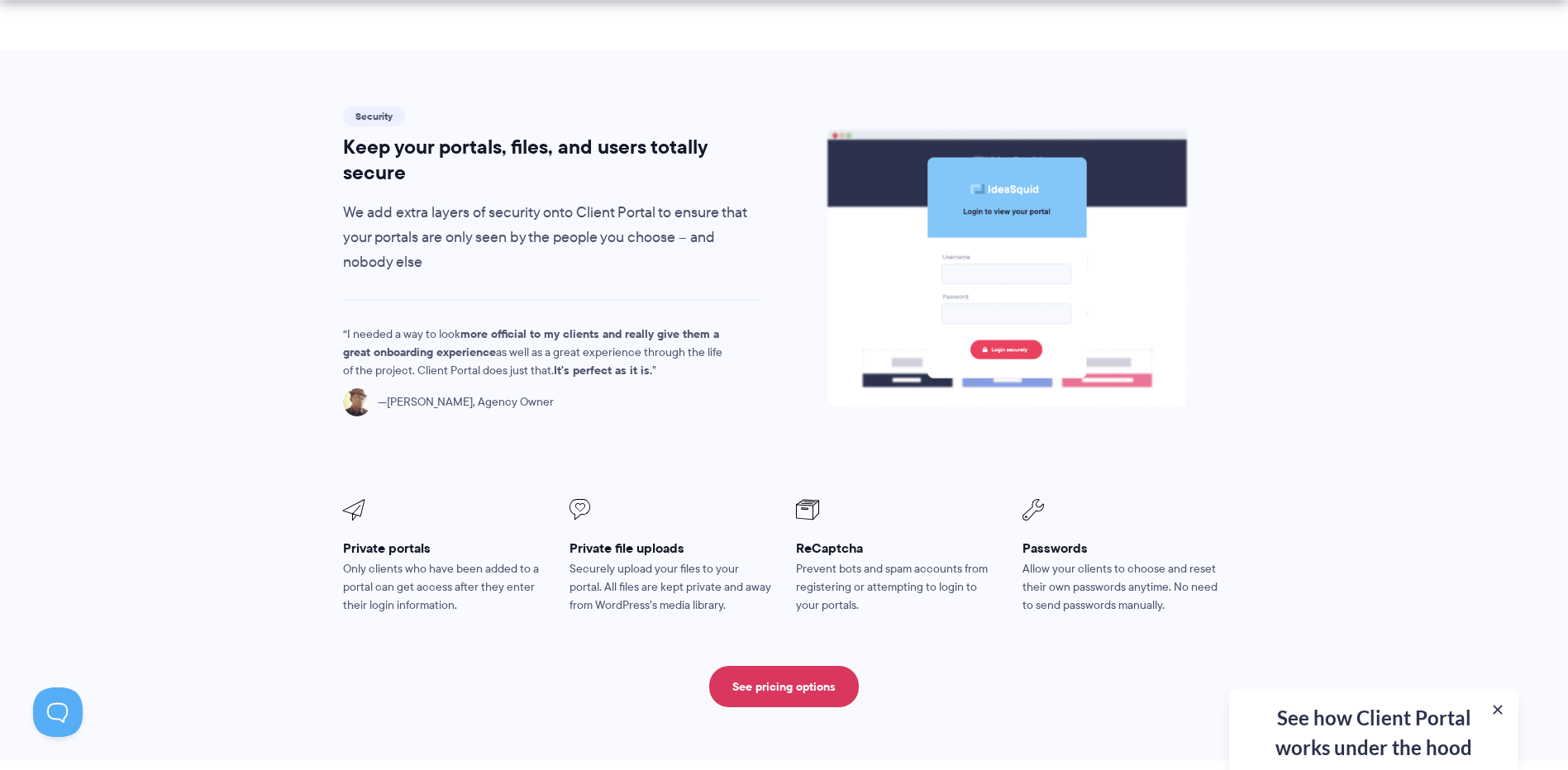
scroll to position [2727, 0]
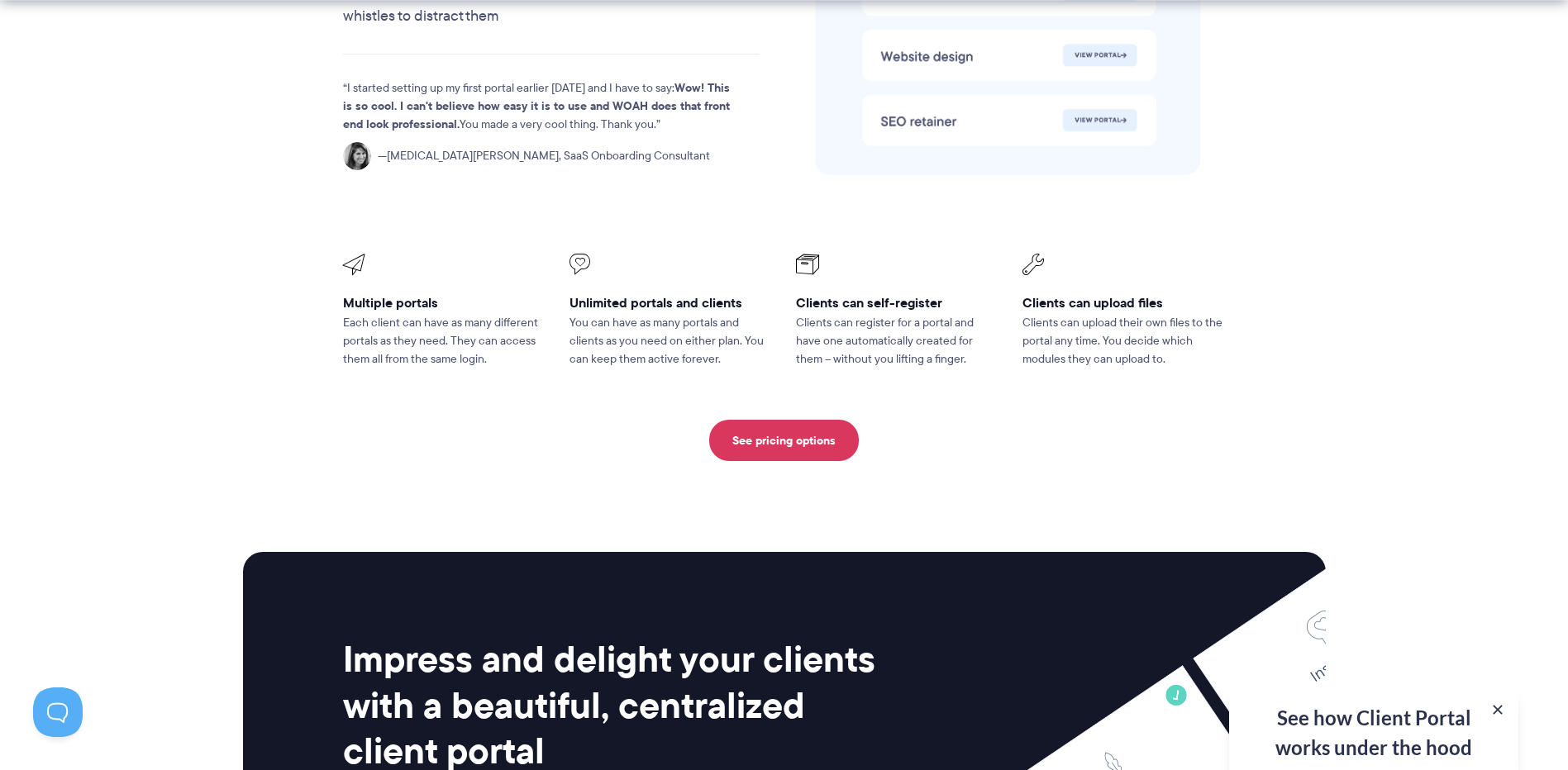
drag, startPoint x: 687, startPoint y: 408, endPoint x: 659, endPoint y: 580, distance: 174.3
